Goal: Information Seeking & Learning: Find specific page/section

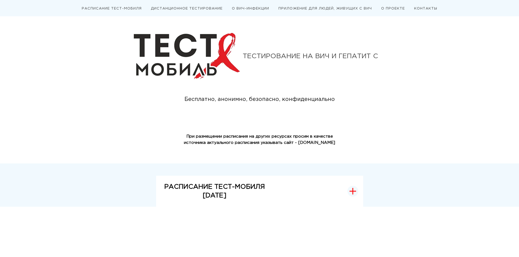
click at [283, 183] on button "РАСПИСАНИЕ ТЕСТ-МОБИЛЯ СЕНТЯБРЬ 2025" at bounding box center [259, 191] width 207 height 31
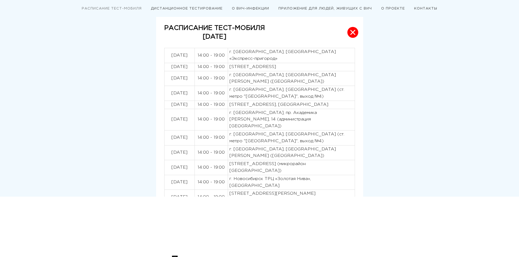
scroll to position [127, 0]
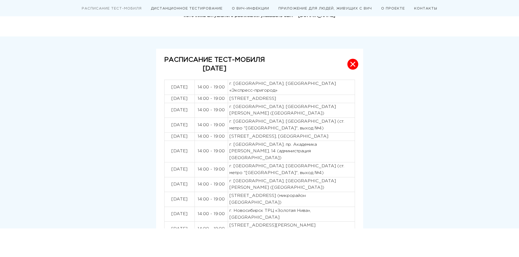
click at [243, 90] on p "г. Новосибирск, Привокзальная площадь Вокзала «Экспресс-пригород»" at bounding box center [291, 88] width 124 height 14
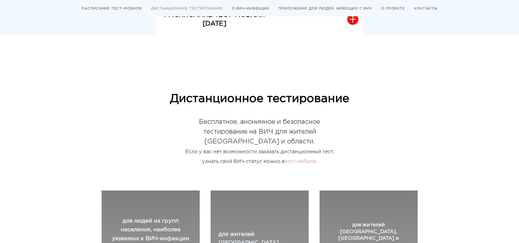
scroll to position [254, 0]
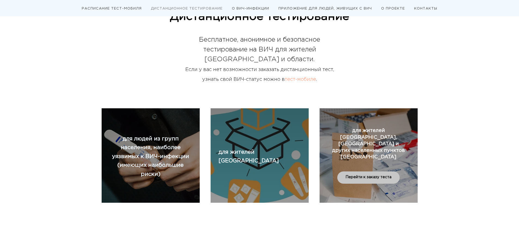
click at [361, 157] on span "для жителей Искитима, Бердска и других населенных пунктов Новосибирской области" at bounding box center [368, 144] width 73 height 31
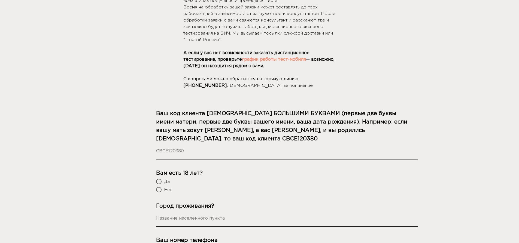
scroll to position [137, 0]
